Goal: Task Accomplishment & Management: Complete application form

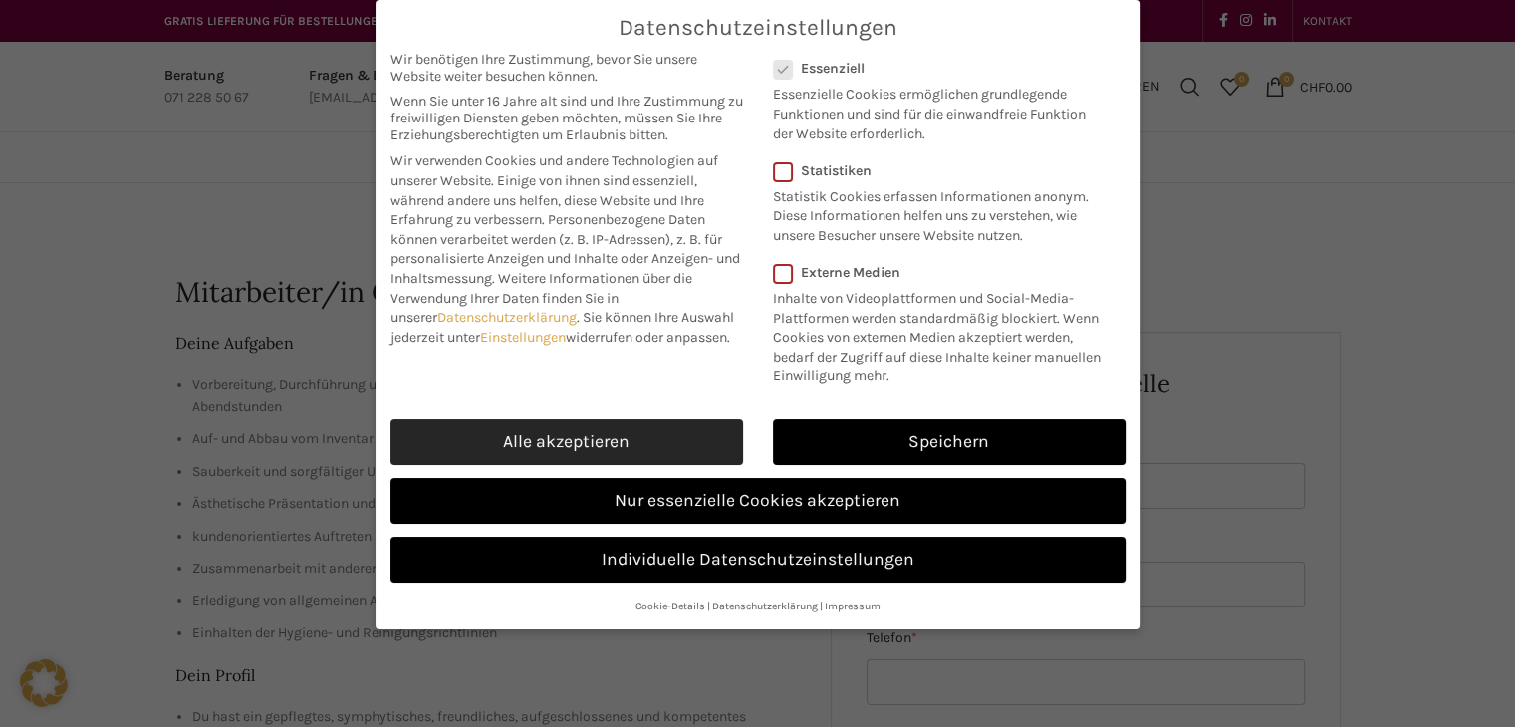
click at [642, 431] on link "Alle akzeptieren" at bounding box center [566, 442] width 353 height 46
checkbox input "true"
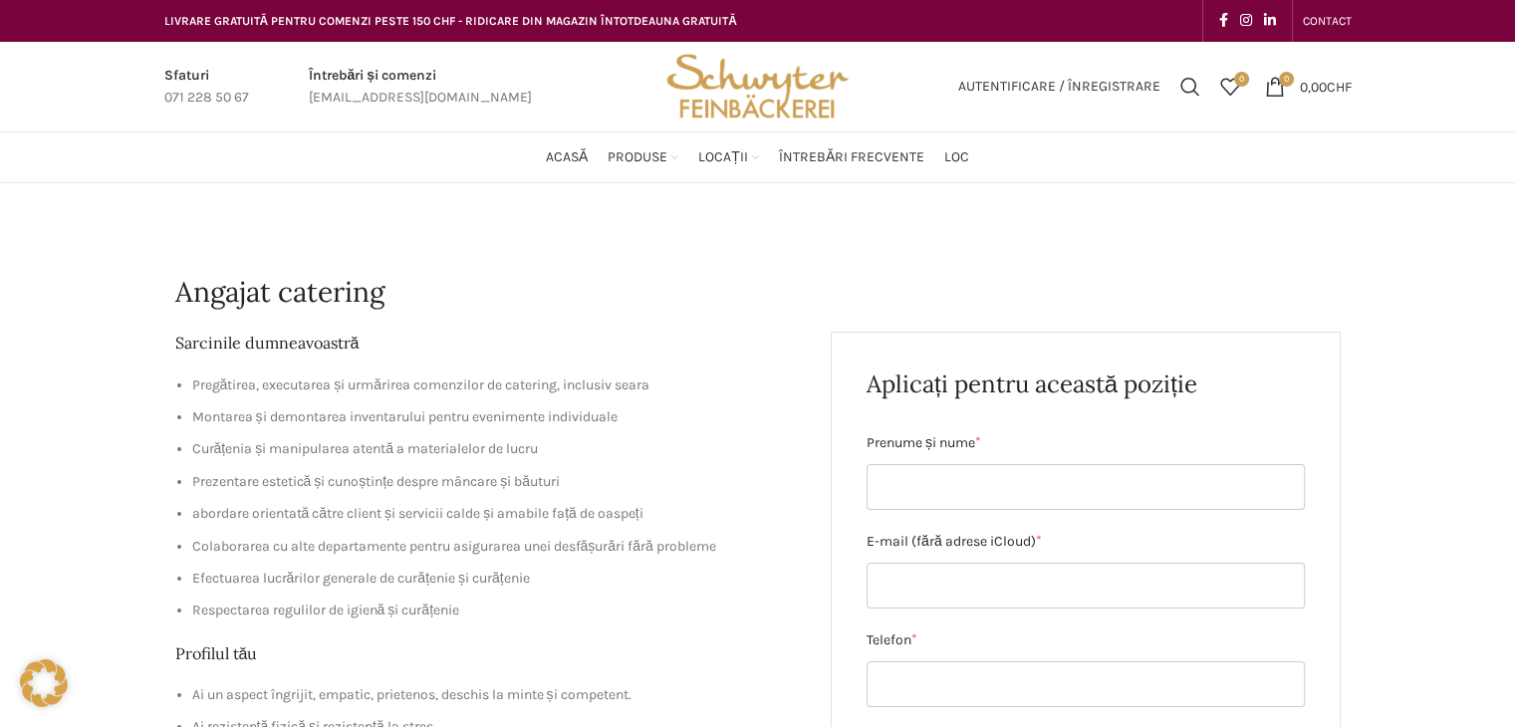
click at [952, 496] on input "Prenume și nume *" at bounding box center [1085, 487] width 438 height 46
type input "[PERSON_NAME]"
type input "[EMAIL_ADDRESS][DOMAIN_NAME]"
type input "0765600426"
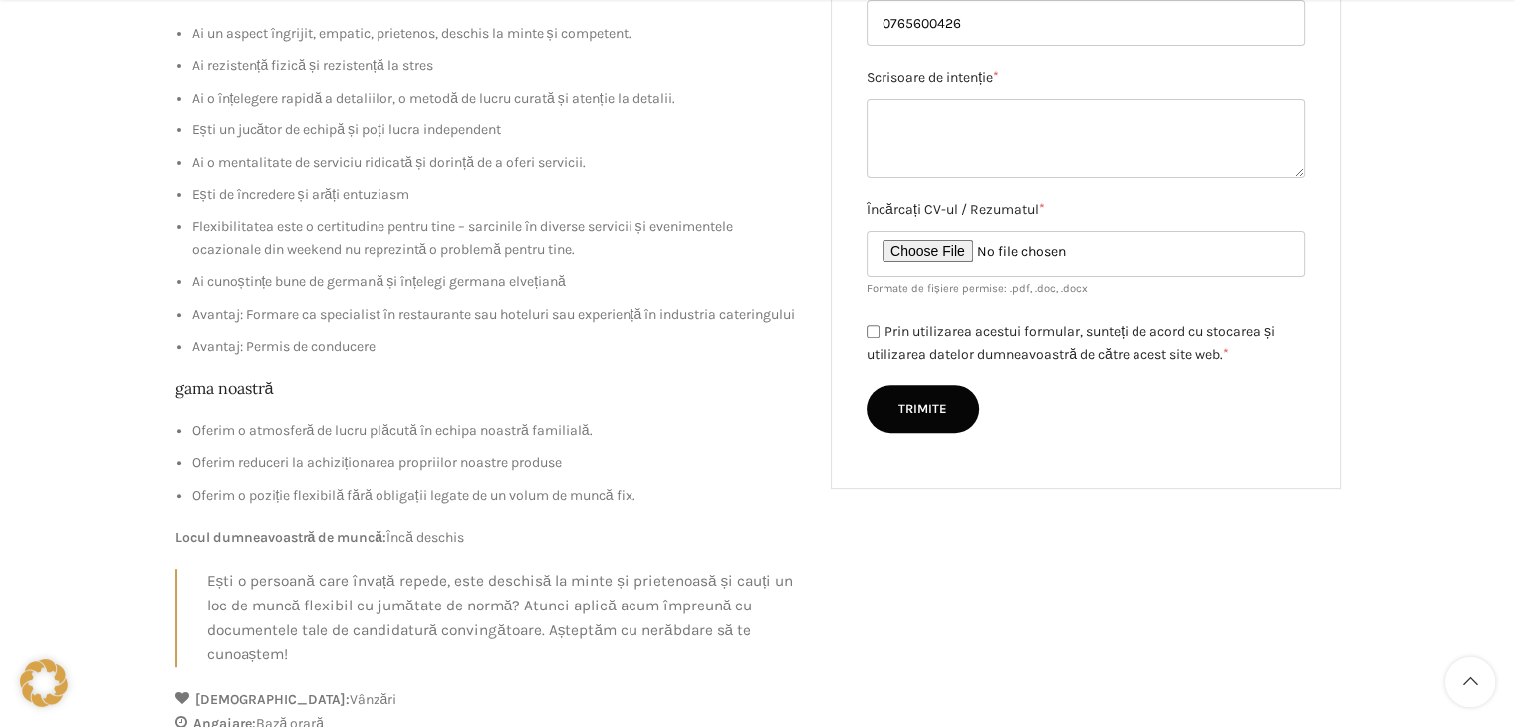
scroll to position [663, 0]
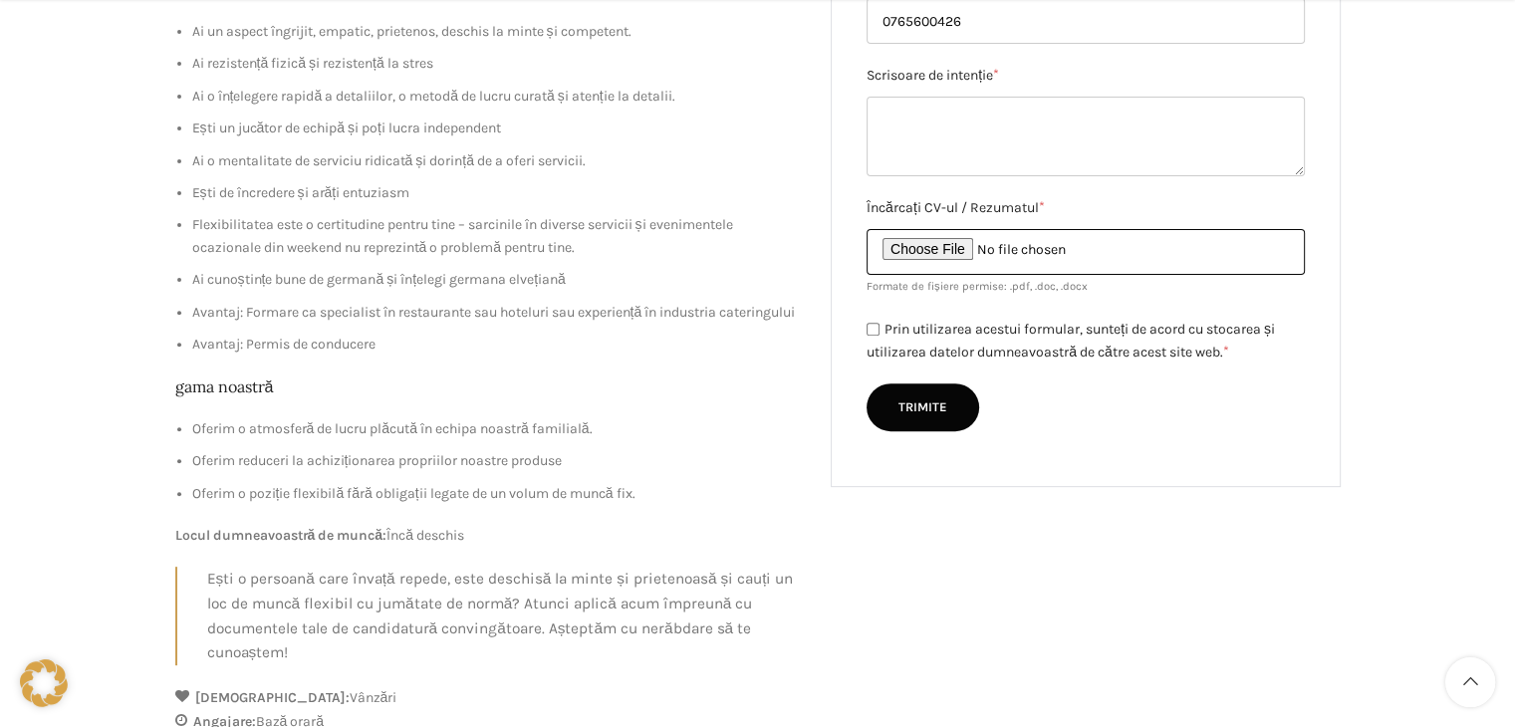
click at [928, 260] on input "Încărcați CV-ul / Rezumatul *" at bounding box center [1085, 252] width 438 height 46
type input "C:\fakepath\Lebenslauf .pdf"
click at [860, 318] on div "Aplicați pentru această poziție Prenume și nume * [PERSON_NAME] E-mail (fără ad…" at bounding box center [1086, 77] width 510 height 818
click at [873, 336] on input "Prin utilizarea acestui formular, sunteți de acord cu stocarea și utilizarea da…" at bounding box center [872, 329] width 13 height 13
checkbox input "true"
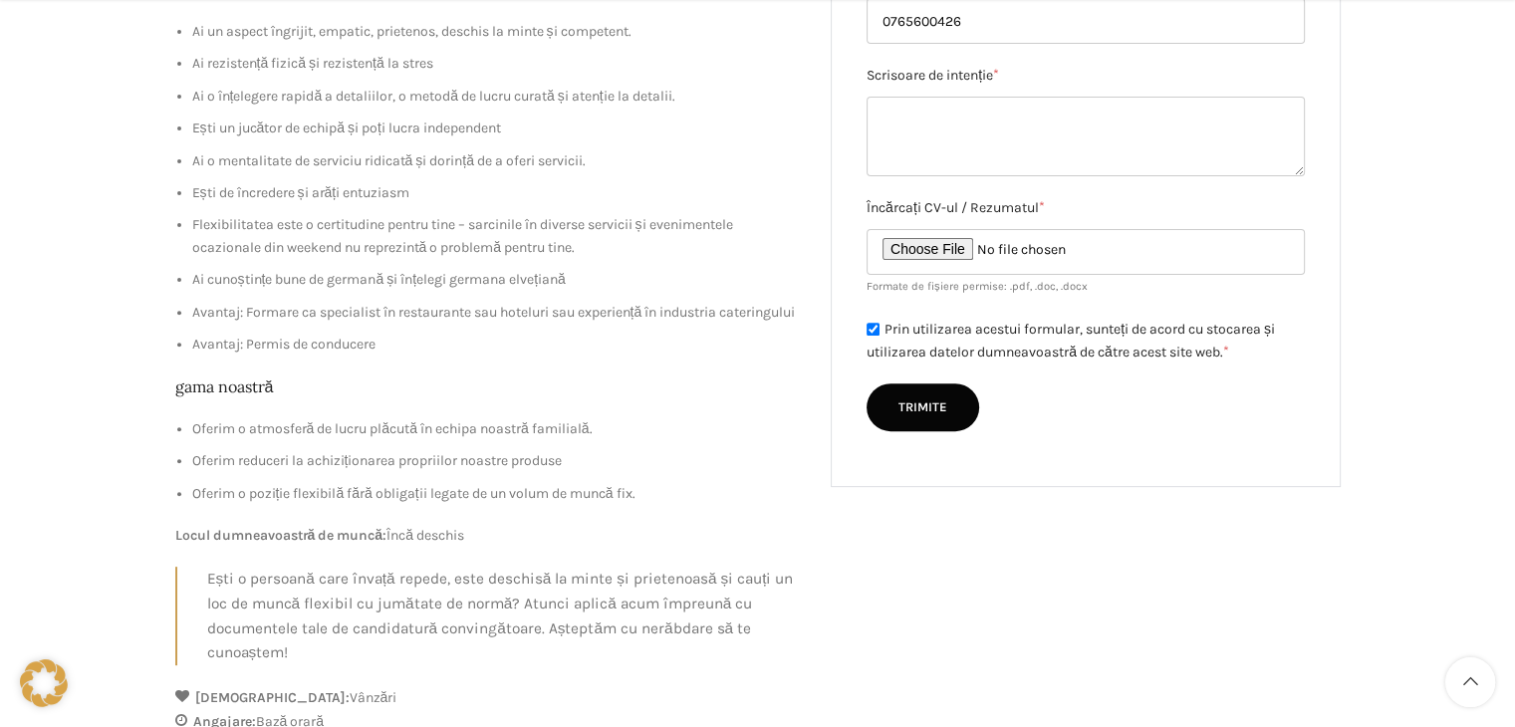
click at [911, 417] on input "Trimite" at bounding box center [922, 407] width 113 height 48
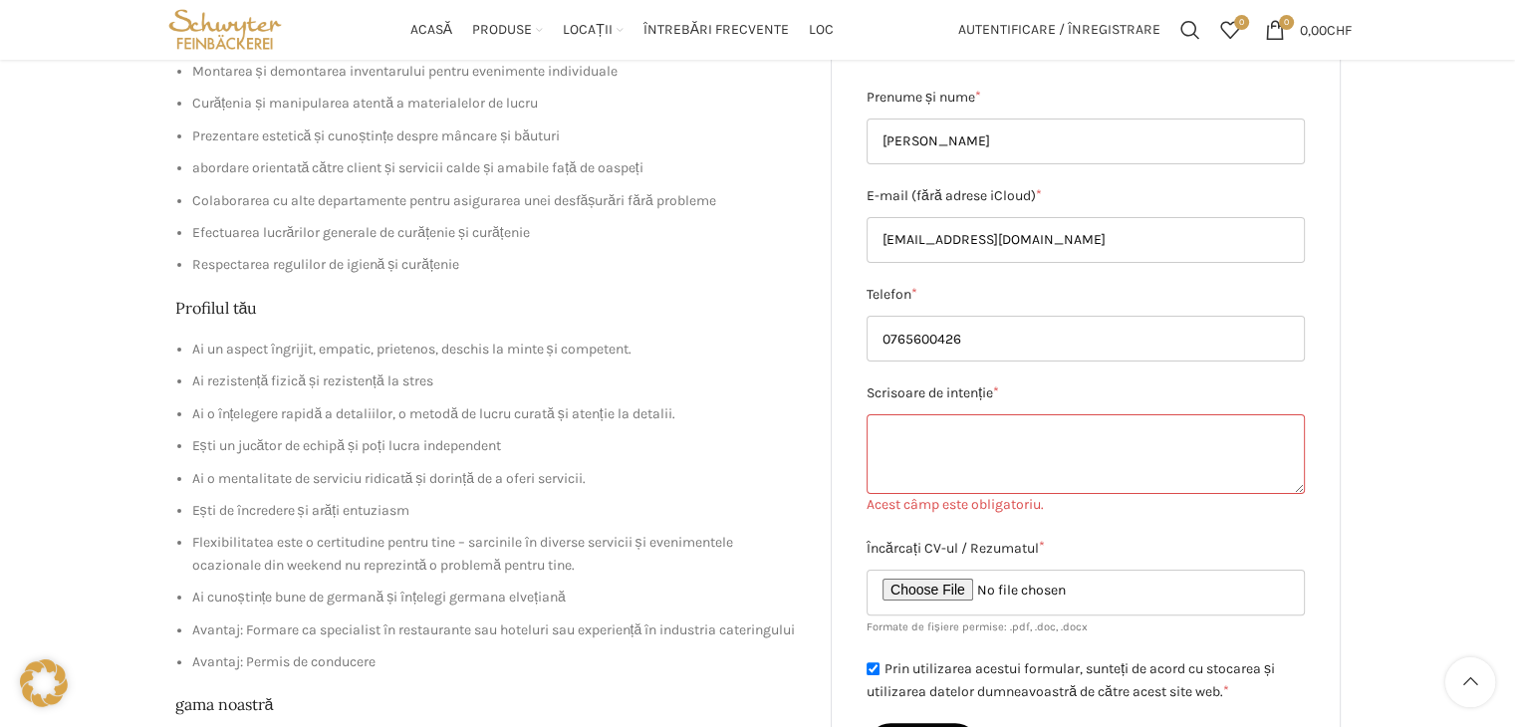
scroll to position [265, 0]
